Goal: Find specific page/section: Locate a particular part of the current website

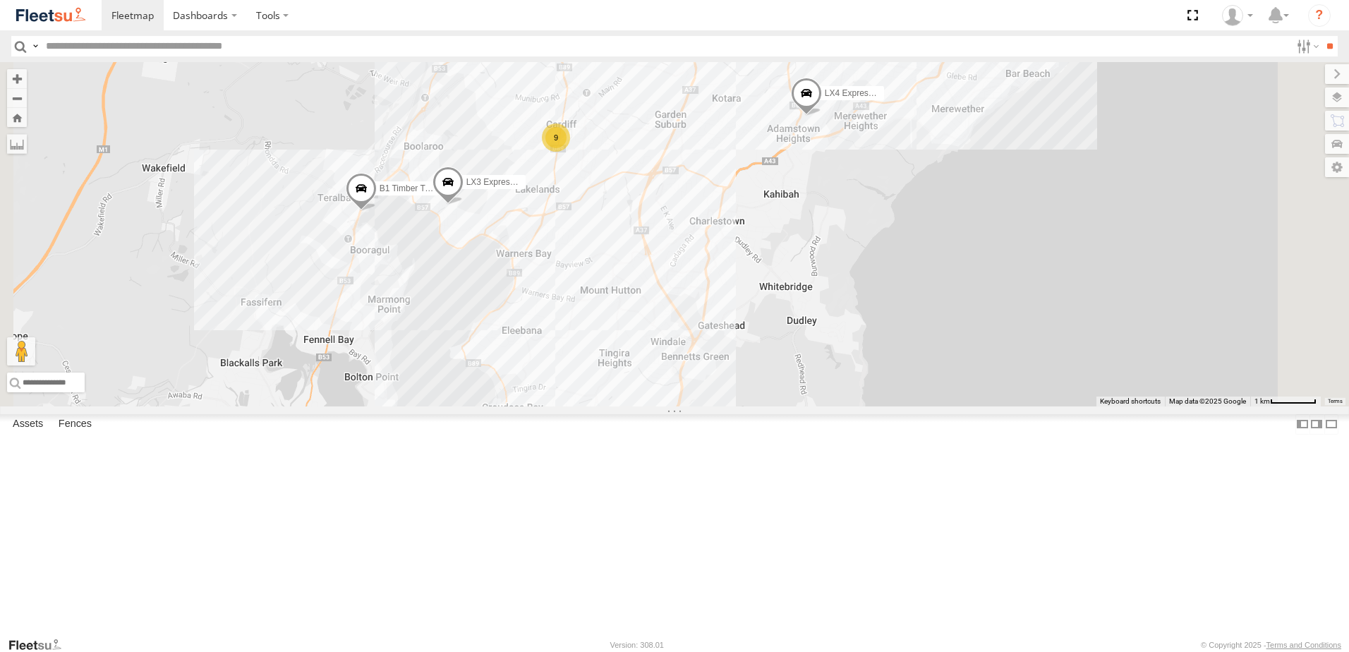
drag, startPoint x: 723, startPoint y: 296, endPoint x: 760, endPoint y: 415, distance: 124.9
click at [760, 406] on div "LX4 Express Ute LX3 Express Ute B1 Timber Truck 9" at bounding box center [674, 234] width 1349 height 344
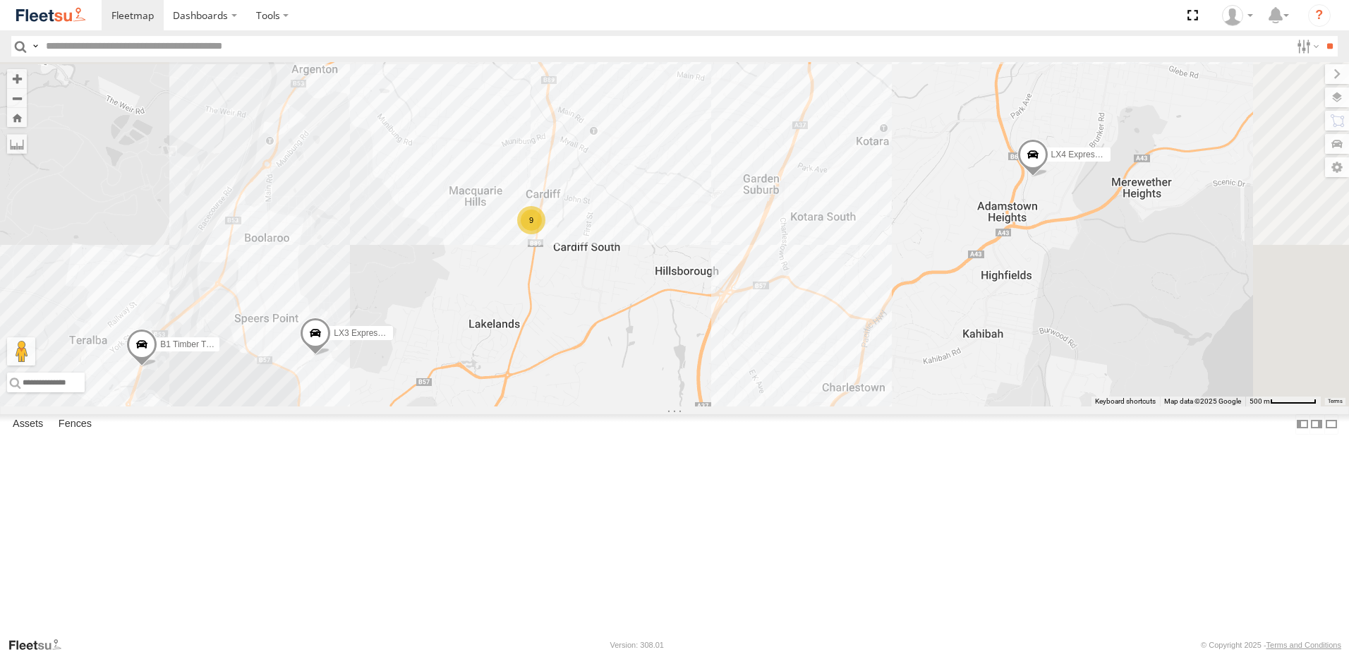
drag, startPoint x: 751, startPoint y: 265, endPoint x: 733, endPoint y: 421, distance: 156.9
click at [733, 406] on div "LX4 Express Ute LX3 Express Ute B1 Timber Truck 9" at bounding box center [674, 234] width 1349 height 344
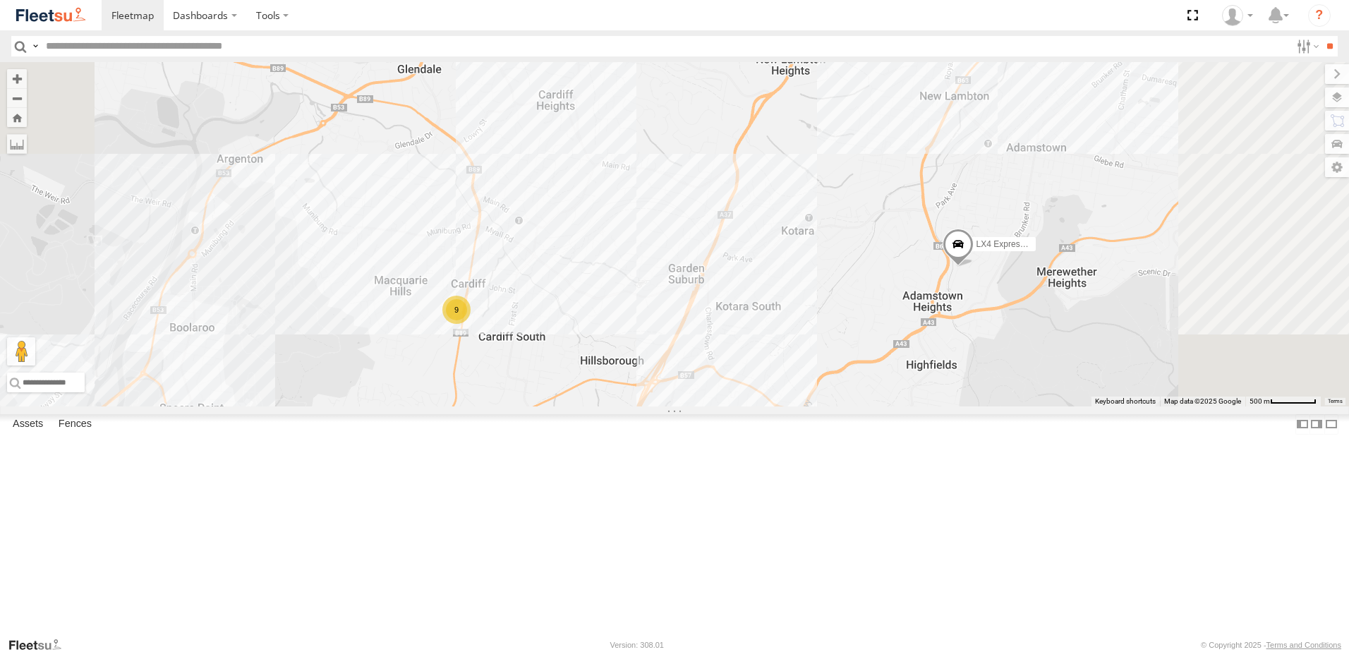
drag, startPoint x: 799, startPoint y: 321, endPoint x: 724, endPoint y: 409, distance: 115.6
click at [724, 406] on div "LX4 Express Ute LX3 Express Ute B1 Timber Truck 9" at bounding box center [674, 234] width 1349 height 344
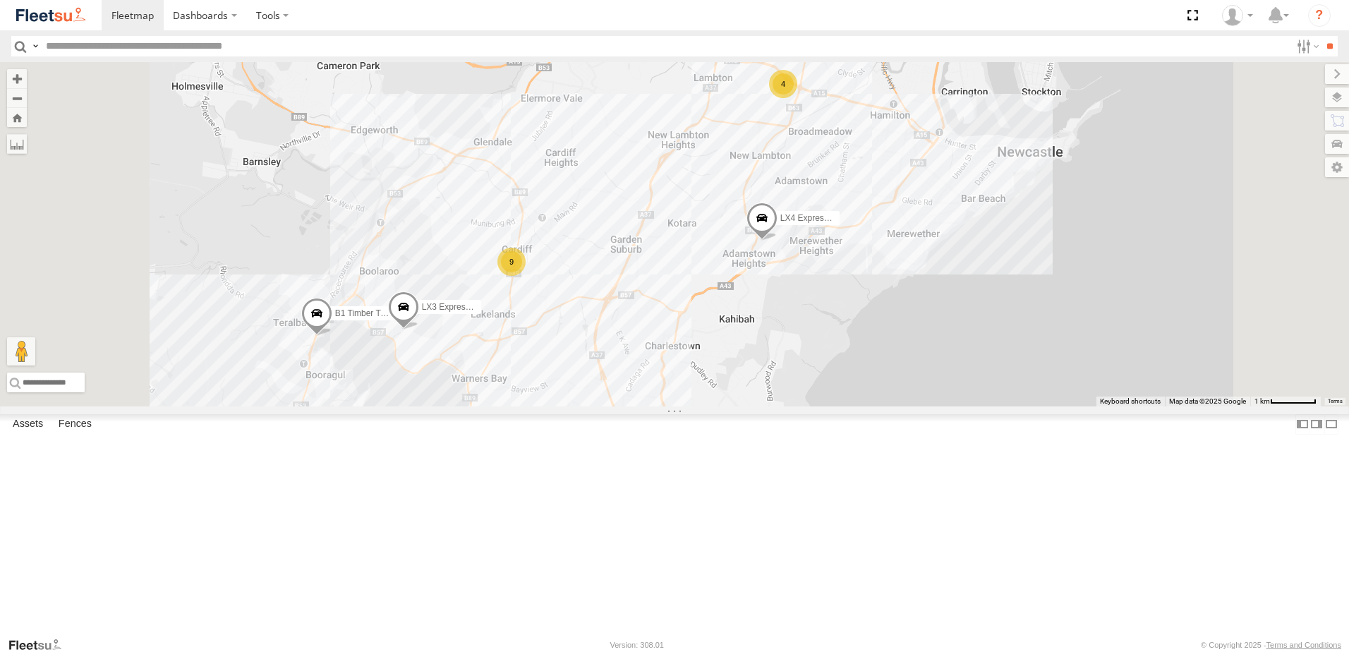
drag, startPoint x: 705, startPoint y: 401, endPoint x: 710, endPoint y: 357, distance: 44.7
click at [713, 361] on div "LX4 Express Ute LX3 Express Ute B1 Timber Truck 4 9" at bounding box center [674, 234] width 1349 height 344
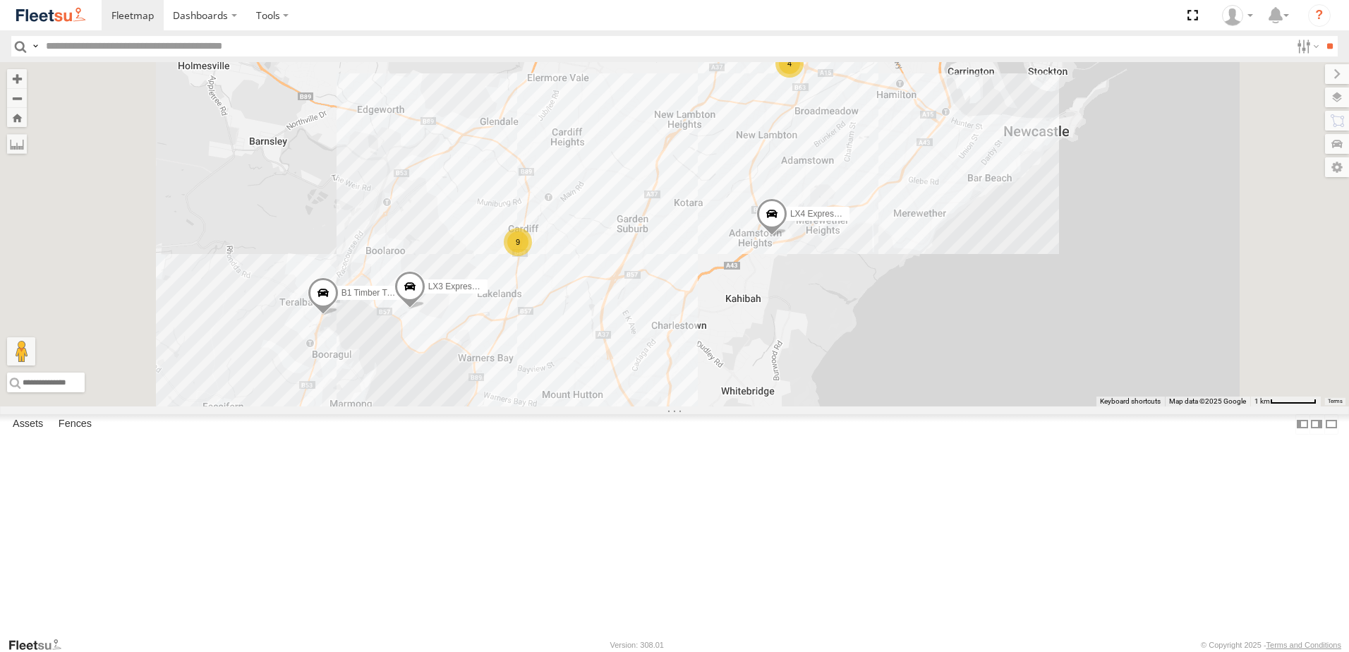
drag, startPoint x: 750, startPoint y: 336, endPoint x: 749, endPoint y: 381, distance: 45.2
click at [749, 381] on div "LX4 Express Ute LX3 Express Ute B1 Timber Truck 4 9" at bounding box center [674, 234] width 1349 height 344
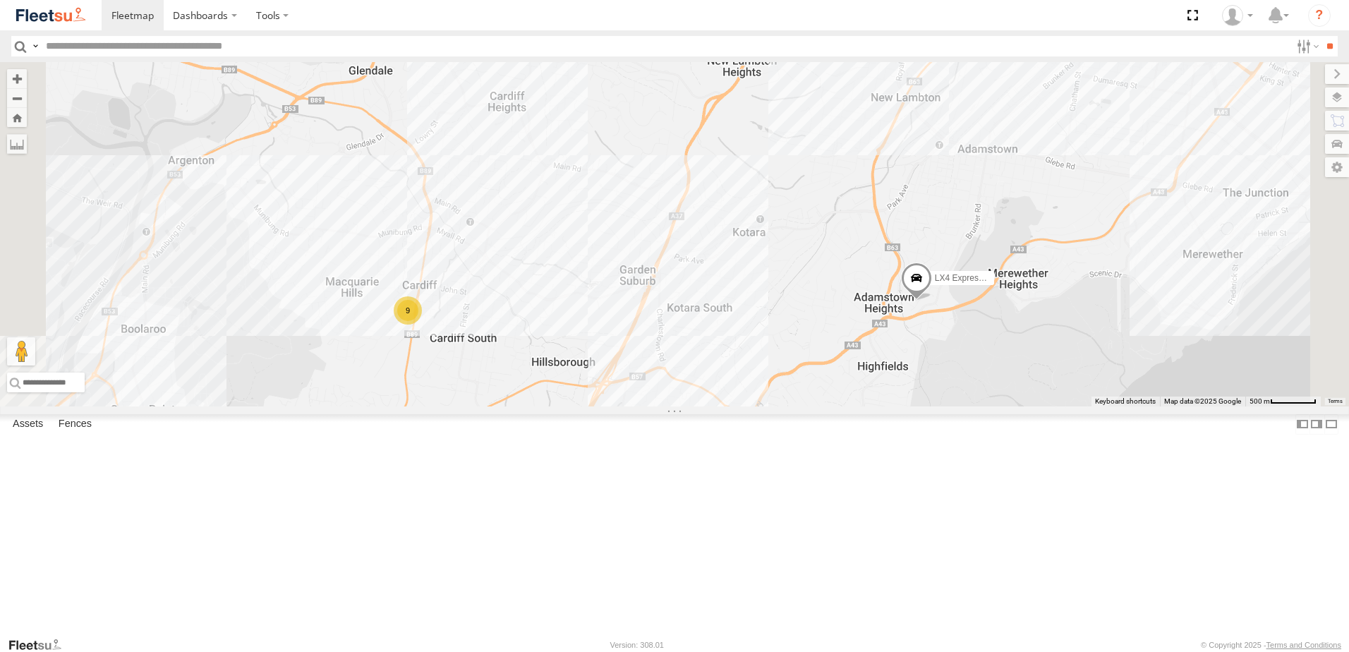
drag, startPoint x: 758, startPoint y: 308, endPoint x: 744, endPoint y: 320, distance: 18.5
click at [744, 320] on div "LX4 Express Ute LX3 Express Ute B1 Timber Truck 9" at bounding box center [674, 234] width 1349 height 344
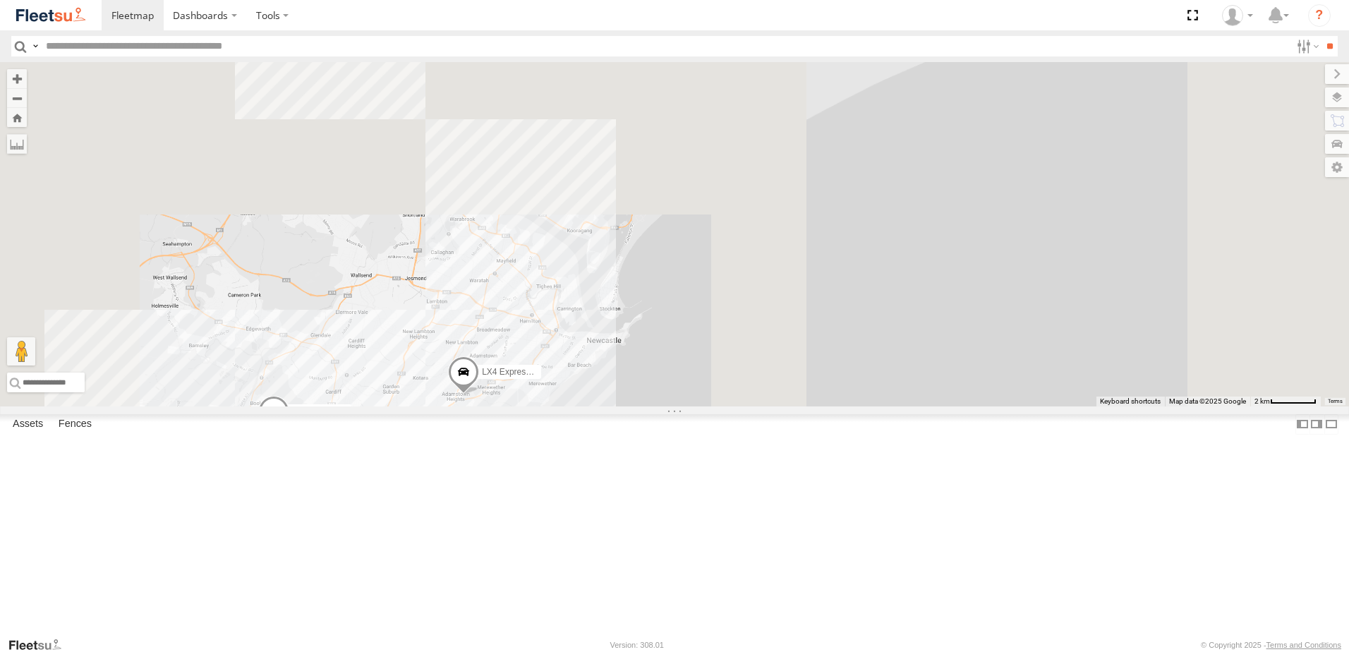
drag, startPoint x: 1050, startPoint y: 294, endPoint x: 724, endPoint y: 452, distance: 362.2
click at [724, 406] on div "LX4 Express Ute LX3 Express Ute" at bounding box center [674, 234] width 1349 height 344
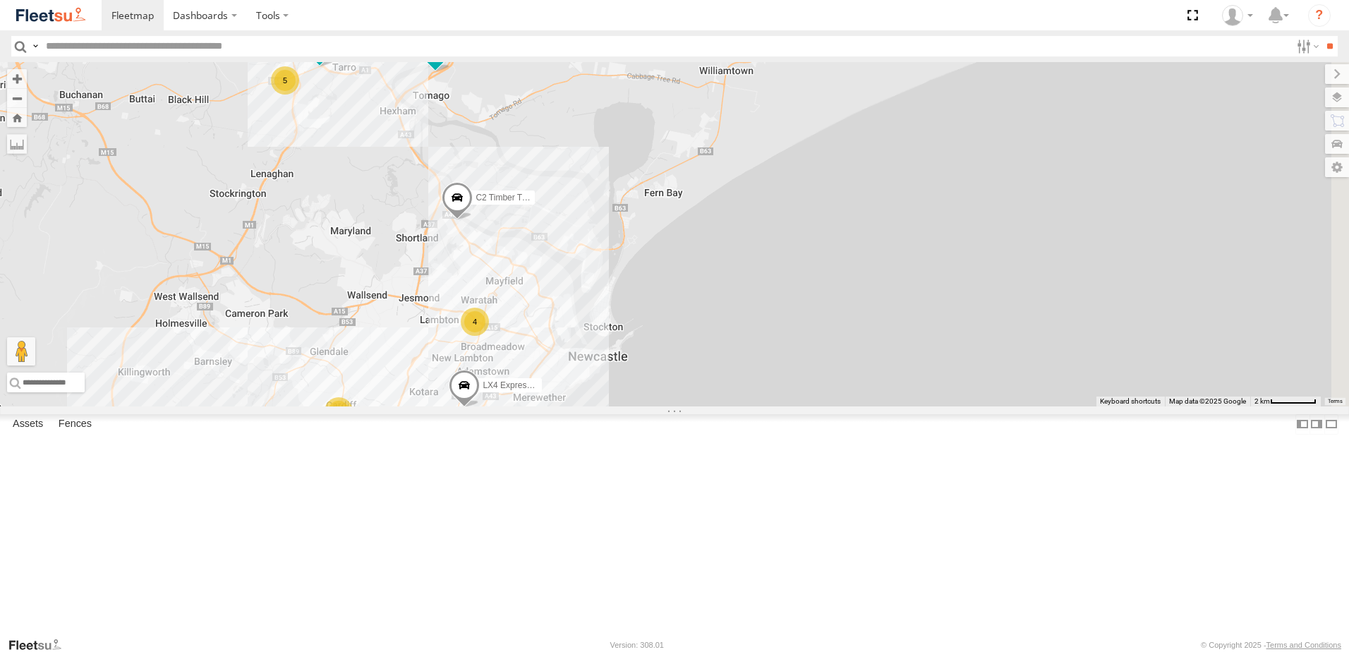
drag, startPoint x: 725, startPoint y: 385, endPoint x: 719, endPoint y: 427, distance: 42.1
click at [715, 406] on div "LX4 Express Ute LX3 Express Ute BX1 Express Ute 4 9 B5 Timber Truck 5 C2 Timber…" at bounding box center [674, 234] width 1349 height 344
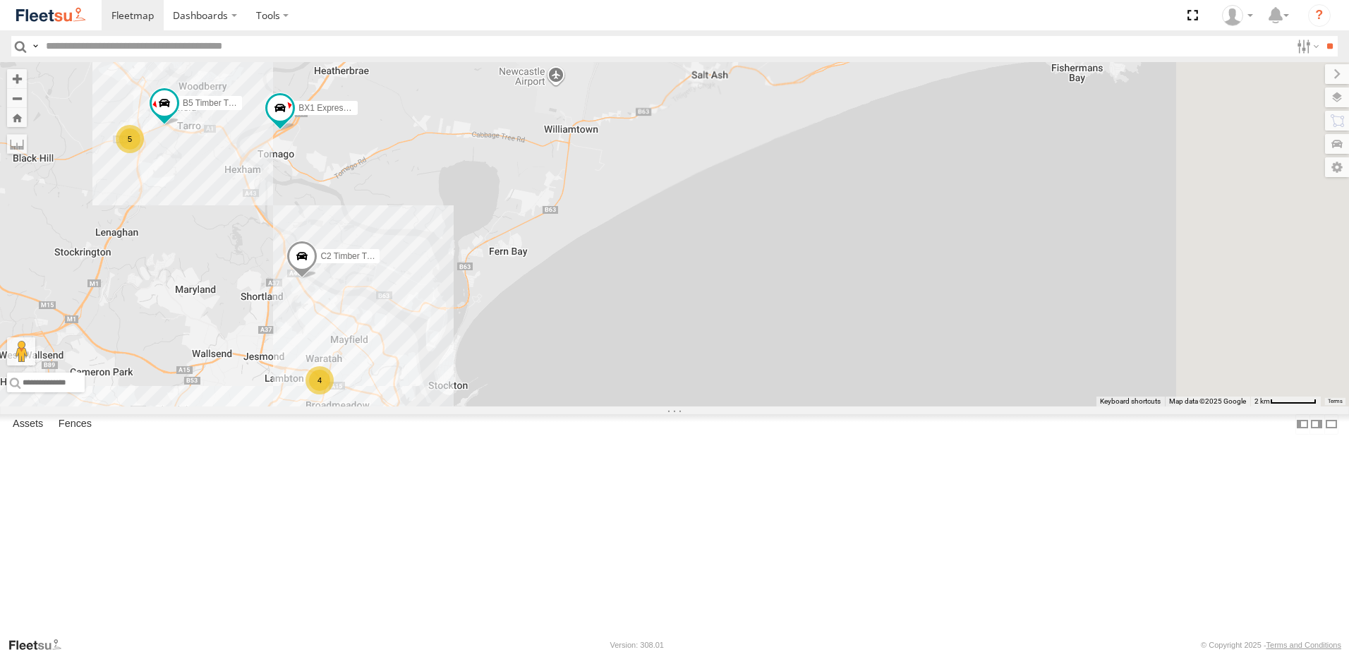
drag, startPoint x: 747, startPoint y: 428, endPoint x: 760, endPoint y: 337, distance: 91.9
click at [625, 406] on div "LX4 Express Ute LX3 Express Ute BX1 Express Ute 4 9 B5 Timber Truck 5 C2 Timber…" at bounding box center [674, 234] width 1349 height 344
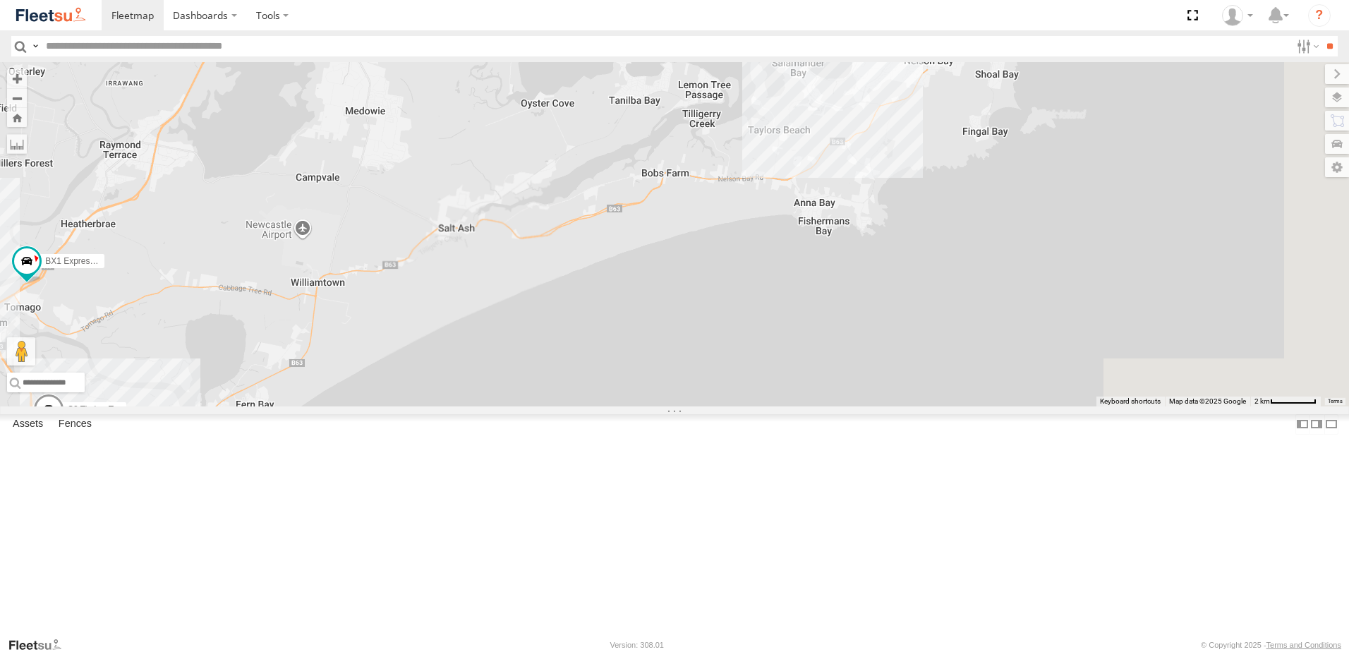
drag, startPoint x: 834, startPoint y: 300, endPoint x: 583, endPoint y: 449, distance: 292.5
click at [583, 406] on div "LX4 Express Ute LX3 Express Ute BX1 Express Ute 4 9 B5 Timber Truck 5 C2 Timber…" at bounding box center [674, 234] width 1349 height 344
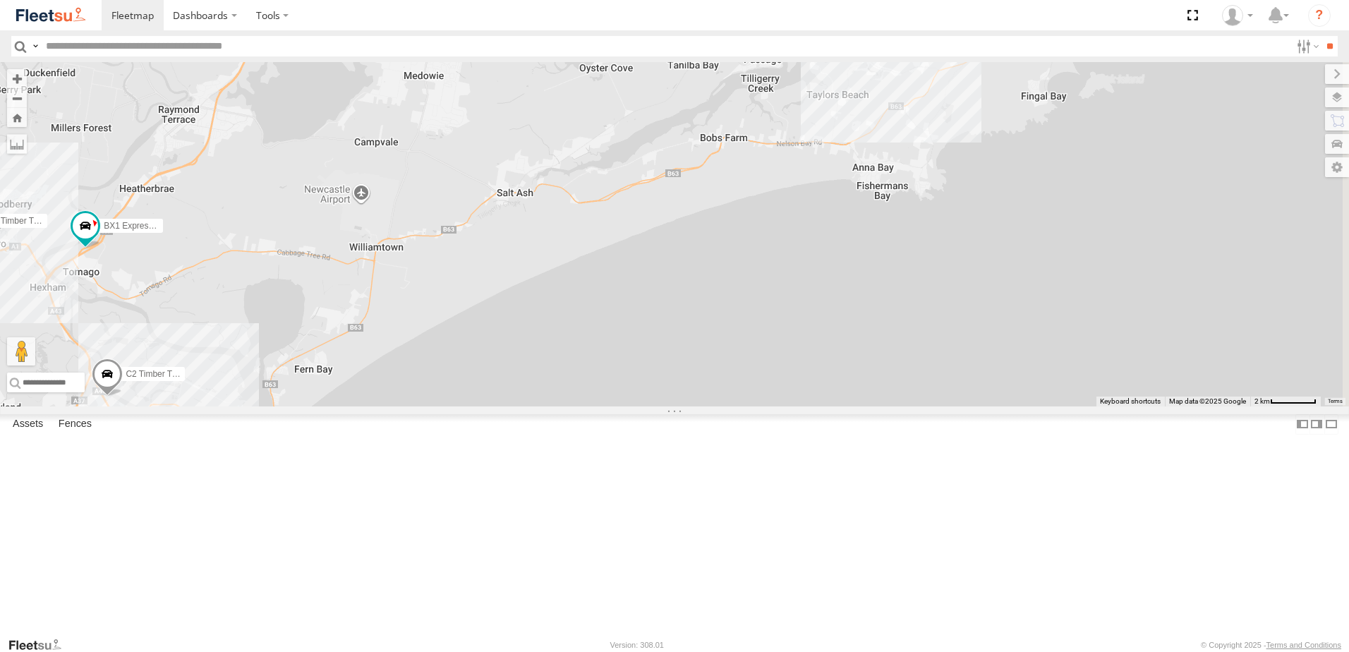
drag, startPoint x: 1009, startPoint y: 324, endPoint x: 1087, endPoint y: 286, distance: 86.8
click at [1087, 286] on div "LX4 Express Ute LX3 Express Ute BX1 Express Ute 4 9 B5 Timber Truck 5 C2 Timber…" at bounding box center [674, 234] width 1349 height 344
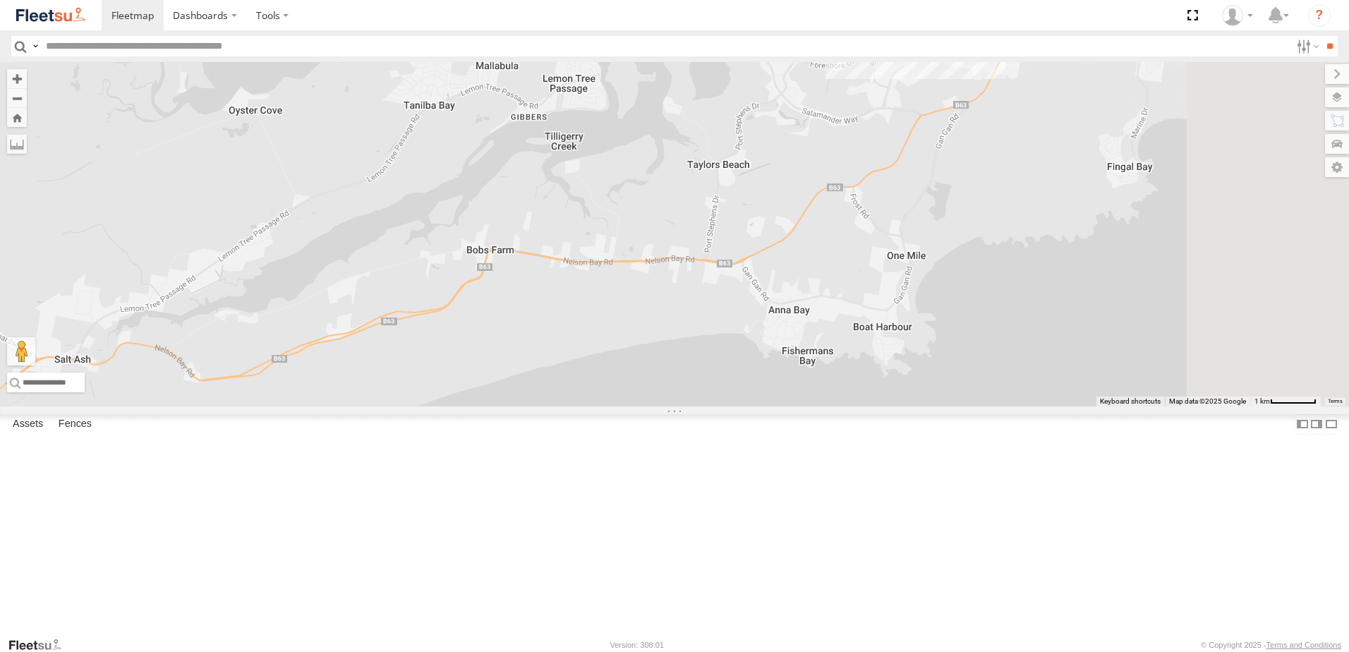
drag, startPoint x: 1083, startPoint y: 229, endPoint x: 1033, endPoint y: 291, distance: 78.8
click at [1033, 291] on div "LX4 Express Ute LX3 Express Ute BX1 Express Ute B5 Timber Truck C2 Timber Truck…" at bounding box center [674, 234] width 1349 height 344
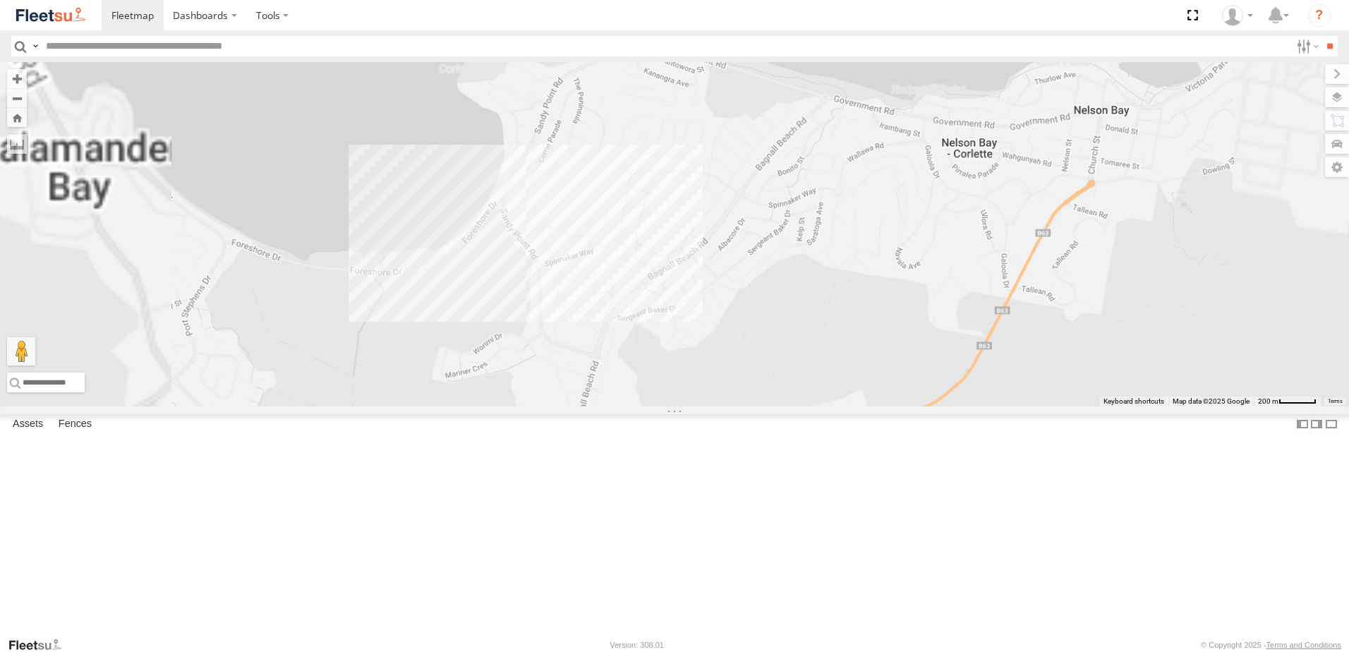
drag, startPoint x: 877, startPoint y: 400, endPoint x: 968, endPoint y: 301, distance: 134.8
click at [968, 301] on div "LX4 Express Ute LX3 Express Ute BX1 Express Ute B5 Timber Truck C2 Timber Truck…" at bounding box center [674, 234] width 1349 height 344
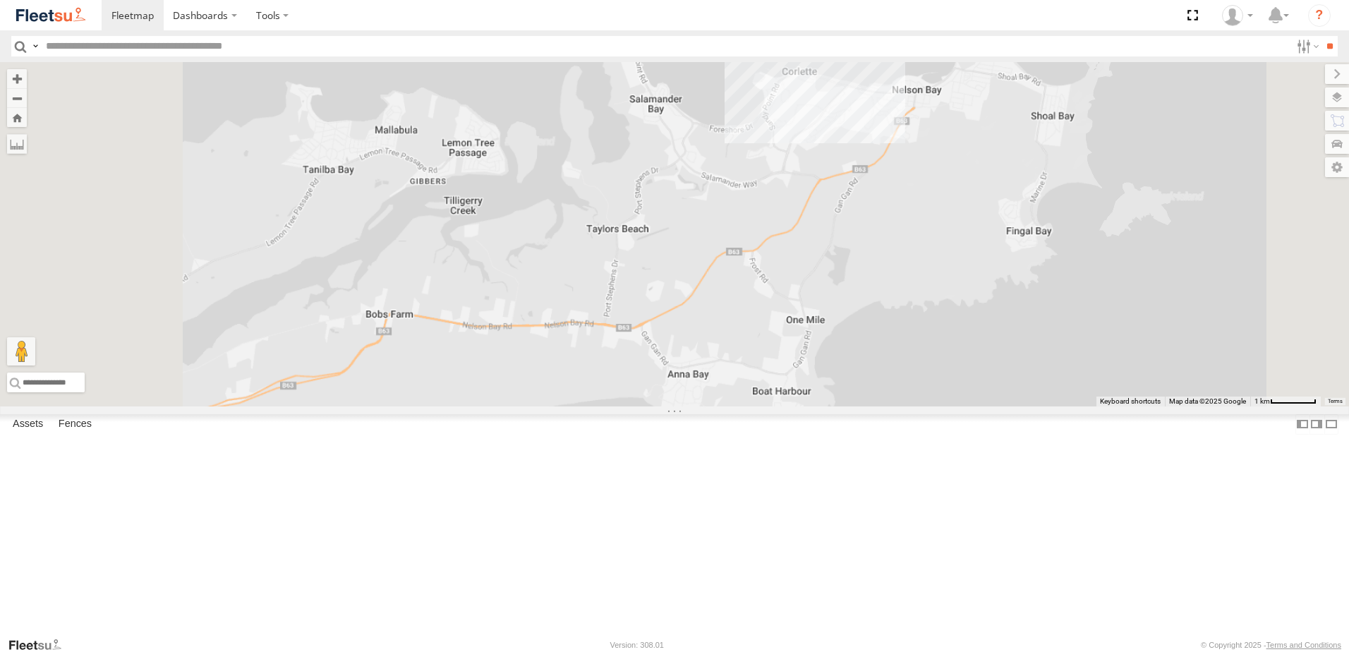
drag, startPoint x: 867, startPoint y: 381, endPoint x: 920, endPoint y: 296, distance: 99.8
click at [964, 269] on div "LX4 Express Ute LX3 Express Ute BX1 Express Ute B5 Timber Truck C2 Timber Truck…" at bounding box center [674, 234] width 1349 height 344
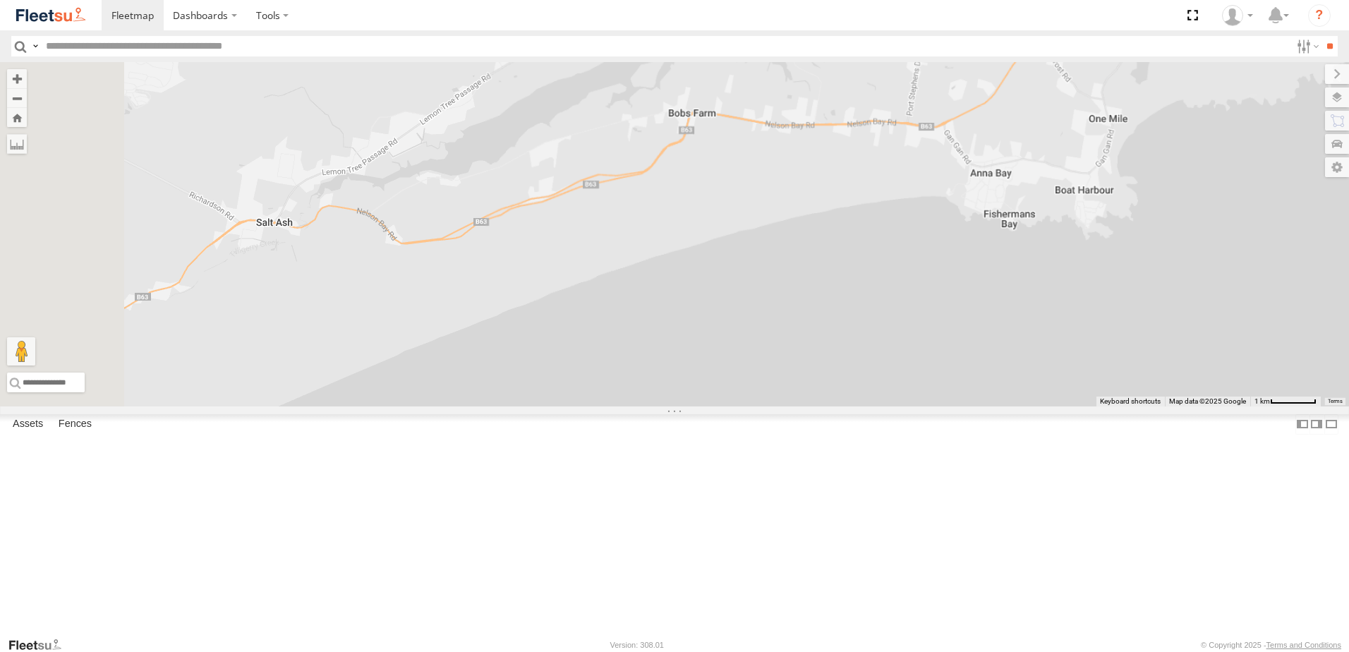
drag, startPoint x: 657, startPoint y: 432, endPoint x: 959, endPoint y: 267, distance: 344.4
click at [1003, 210] on div "LX4 Express Ute LX3 Express Ute BX1 Express Ute B5 Timber Truck C2 Timber Truck…" at bounding box center [674, 234] width 1349 height 344
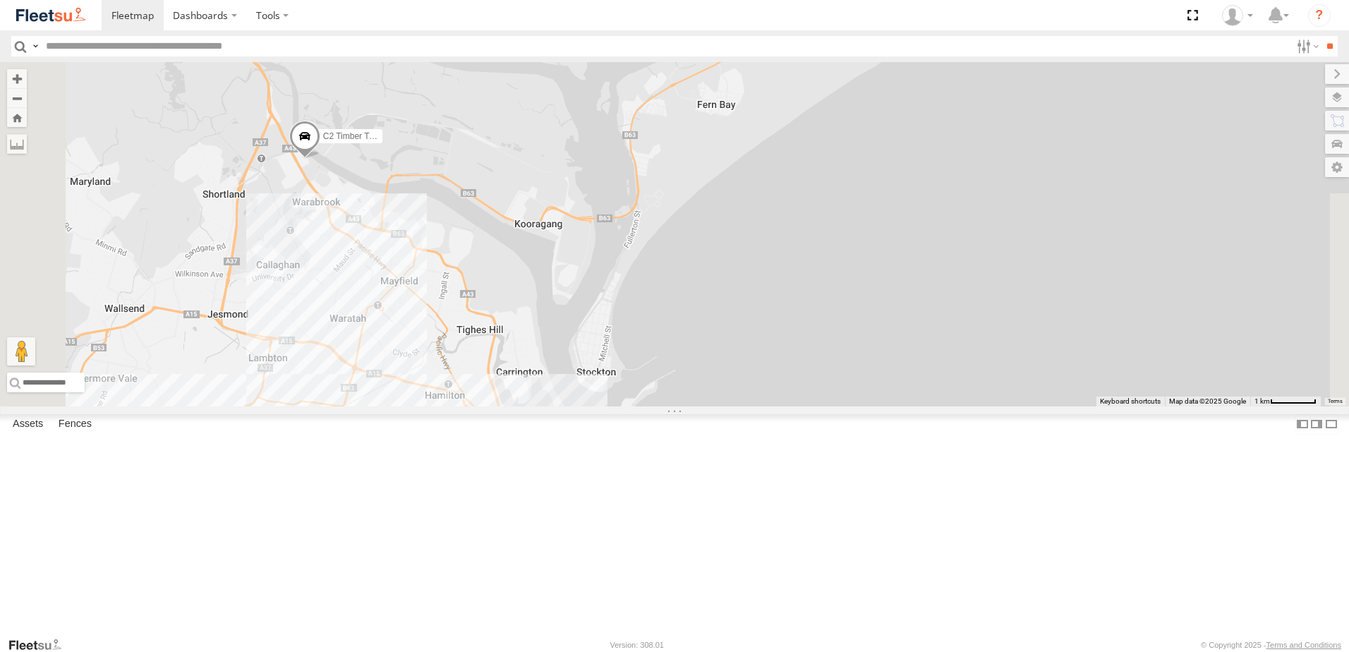
click at [856, 342] on div "LX4 Express Ute LX3 Express Ute BX1 Express Ute B5 Timber Truck C2 Timber Truck…" at bounding box center [674, 234] width 1349 height 344
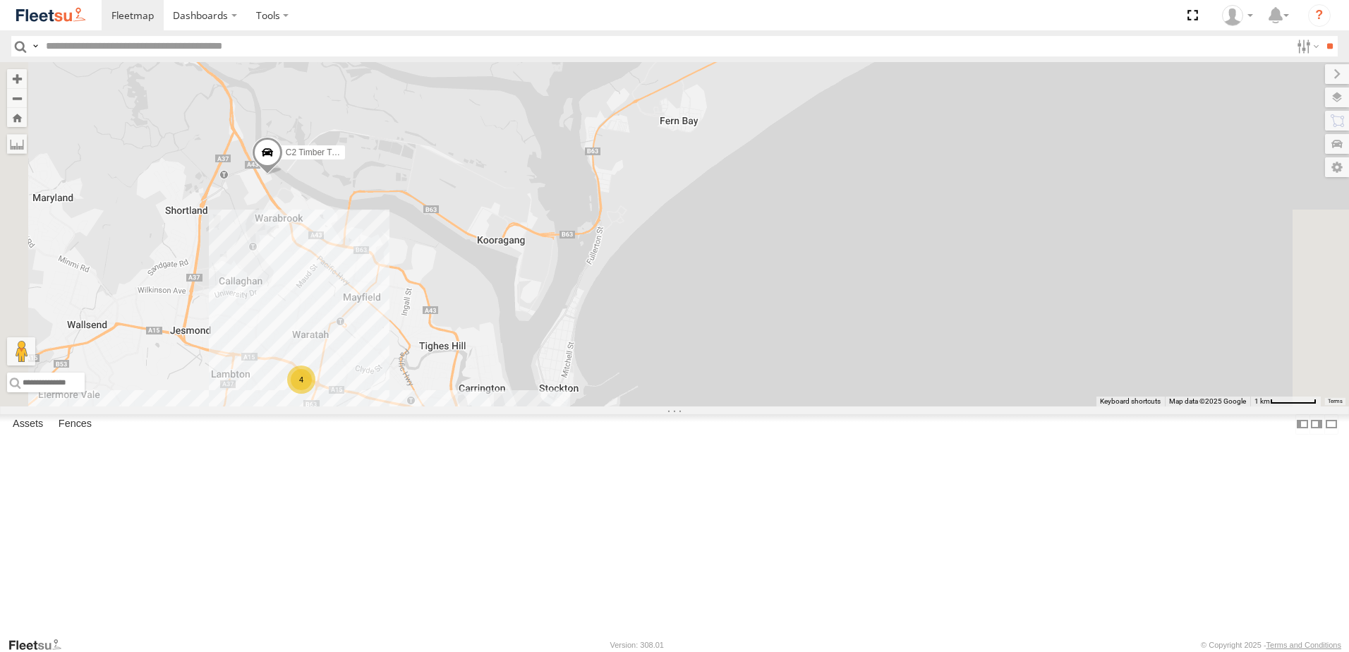
drag, startPoint x: 856, startPoint y: 342, endPoint x: 830, endPoint y: 354, distance: 29.4
click at [830, 354] on div "LX4 Express Ute LX3 Express Ute BX1 Express Ute B5 Timber Truck C2 Timber Truck…" at bounding box center [674, 234] width 1349 height 344
